Goal: Task Accomplishment & Management: Use online tool/utility

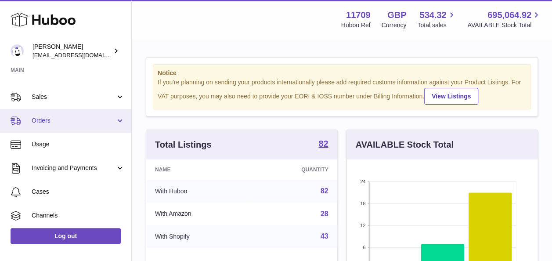
scroll to position [132, 0]
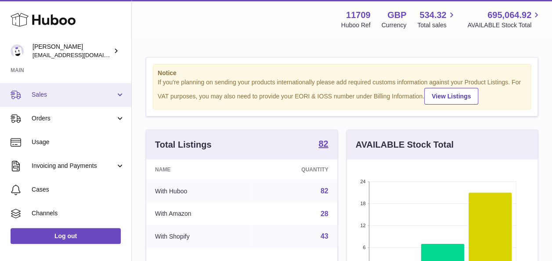
click at [118, 96] on link "Sales" at bounding box center [65, 95] width 131 height 24
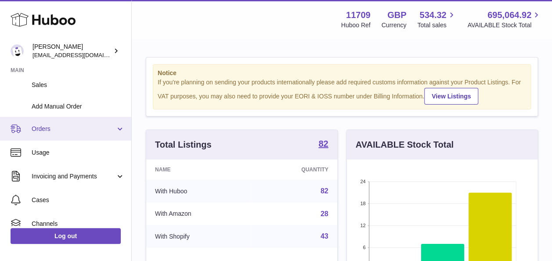
scroll to position [176, 0]
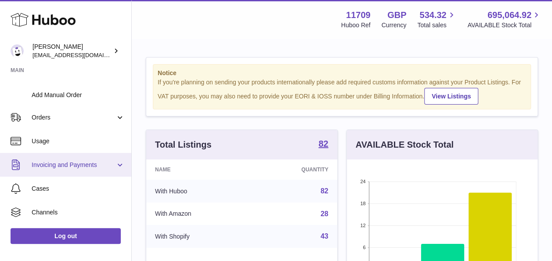
click at [119, 163] on link "Invoicing and Payments" at bounding box center [65, 165] width 131 height 24
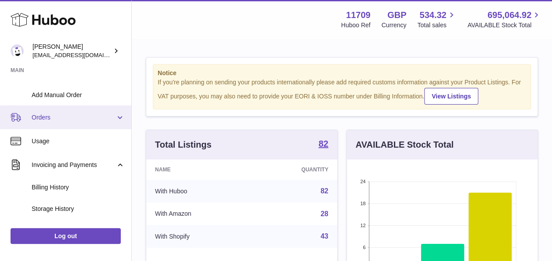
click at [113, 116] on span "Orders" at bounding box center [74, 117] width 84 height 8
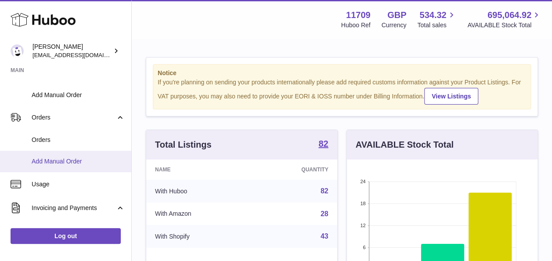
click at [70, 159] on span "Add Manual Order" at bounding box center [78, 161] width 93 height 8
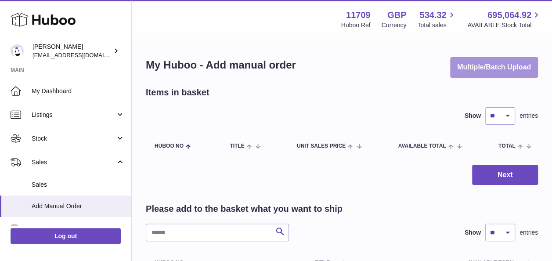
click at [513, 65] on button "Multiple/Batch Upload" at bounding box center [494, 67] width 88 height 21
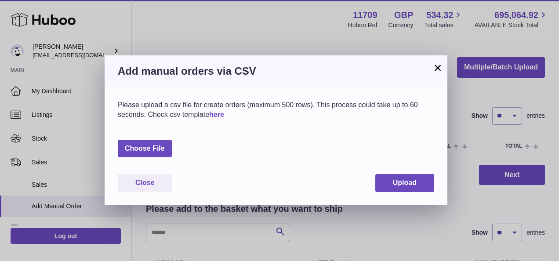
click at [217, 112] on link "here" at bounding box center [216, 114] width 15 height 7
click at [220, 115] on link "here" at bounding box center [216, 114] width 15 height 7
click at [159, 155] on label at bounding box center [145, 149] width 54 height 18
click at [165, 144] on input "file" at bounding box center [165, 144] width 0 height 0
click at [164, 181] on button "Close" at bounding box center [145, 183] width 54 height 18
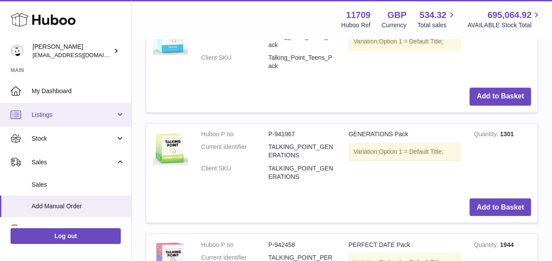
click at [117, 113] on link "Listings" at bounding box center [65, 115] width 131 height 24
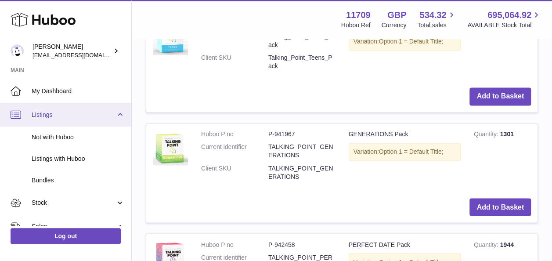
click at [117, 113] on link "Listings" at bounding box center [65, 115] width 131 height 24
